Goal: Task Accomplishment & Management: Manage account settings

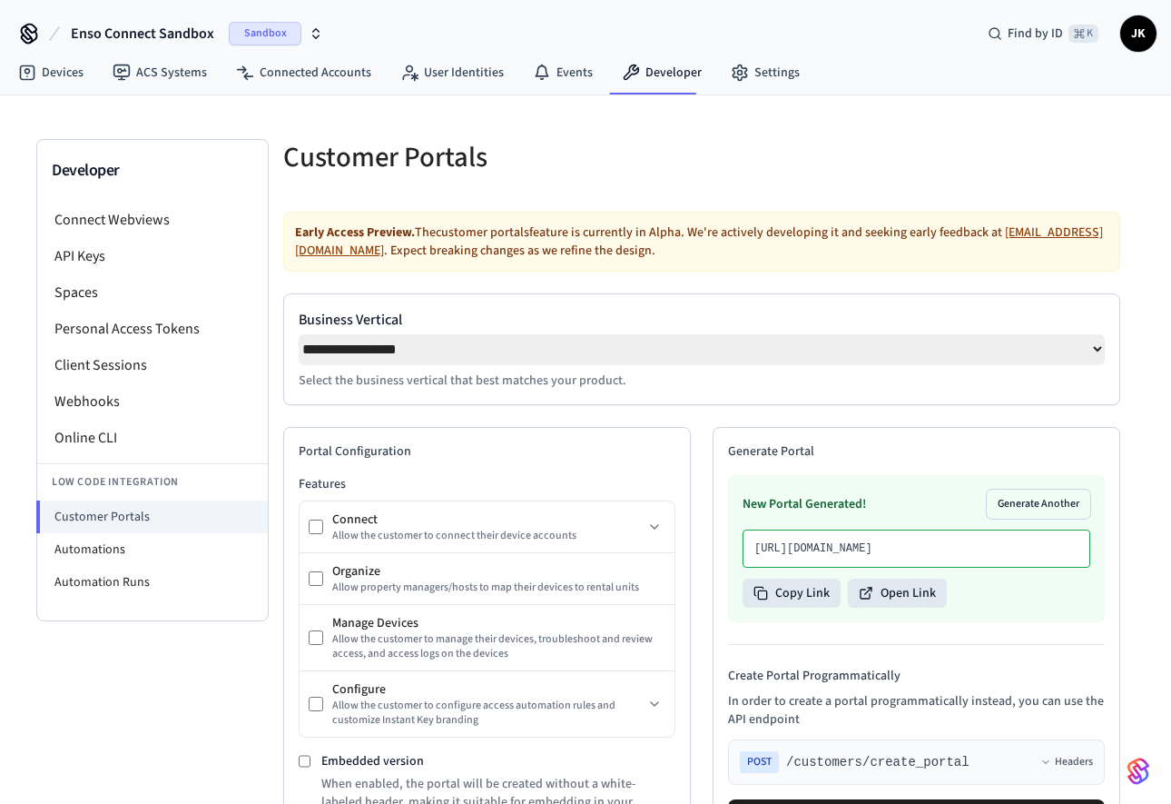
select select "**********"
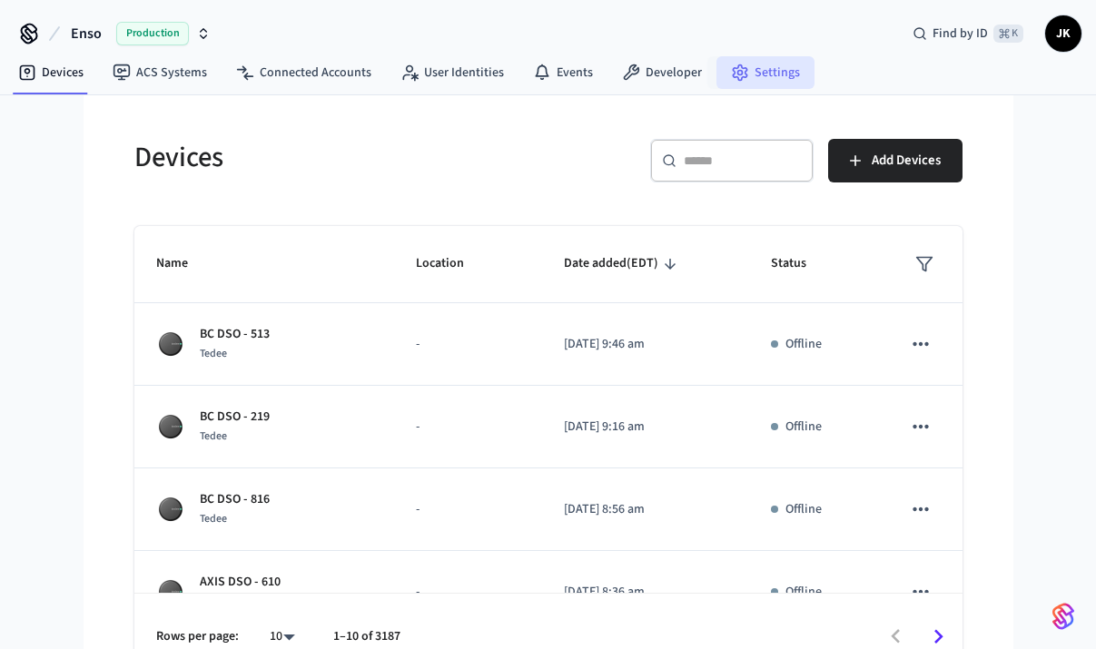
click at [745, 77] on link "Settings" at bounding box center [765, 72] width 98 height 33
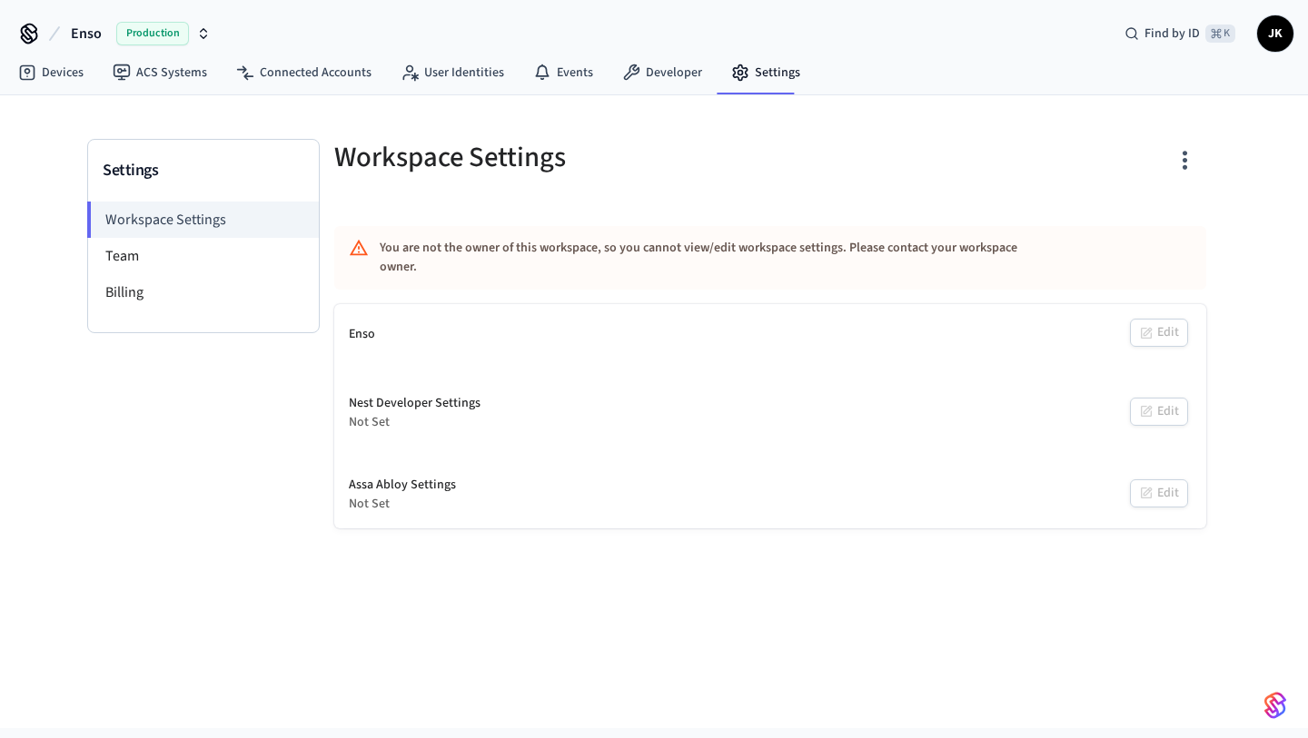
click at [821, 114] on div "Settings Workspace Settings Team Billing Workspace Settings You are not the own…" at bounding box center [654, 311] width 1162 height 433
